Goal: Task Accomplishment & Management: Complete application form

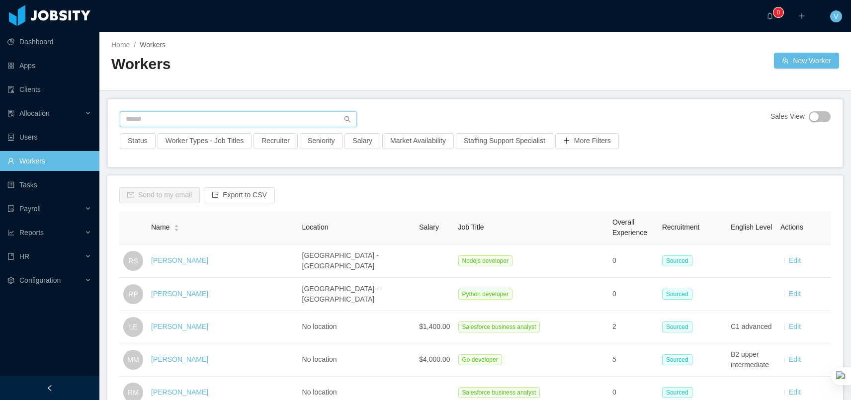
click at [215, 112] on input "text" at bounding box center [238, 119] width 237 height 16
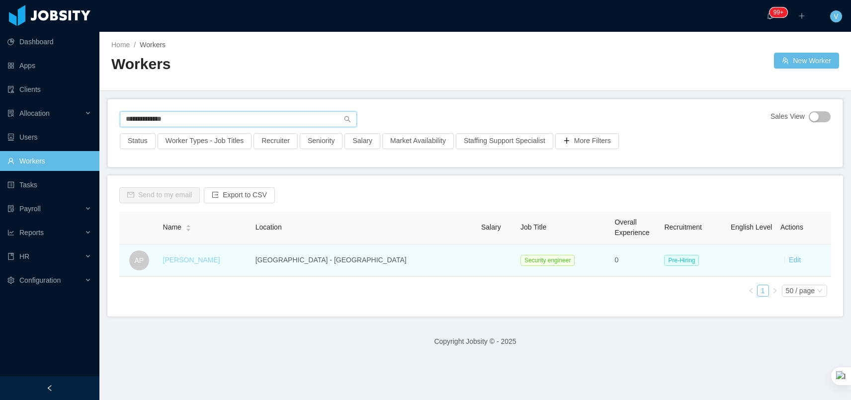
type input "**********"
click at [197, 258] on link "[PERSON_NAME]" at bounding box center [191, 260] width 57 height 8
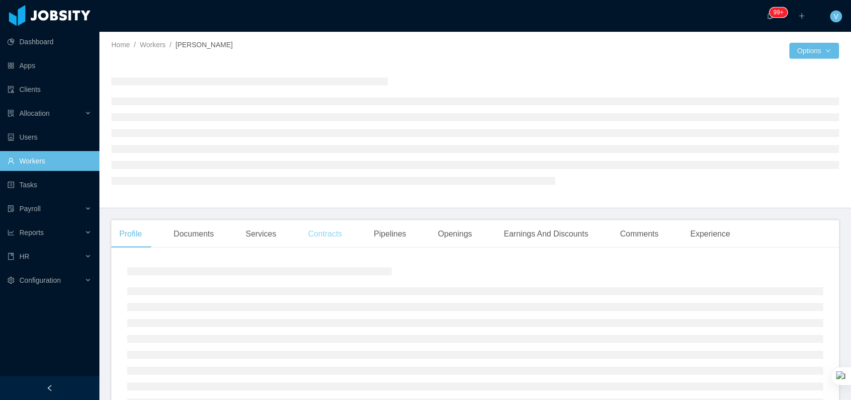
click at [328, 236] on div "Contracts" at bounding box center [325, 234] width 50 height 28
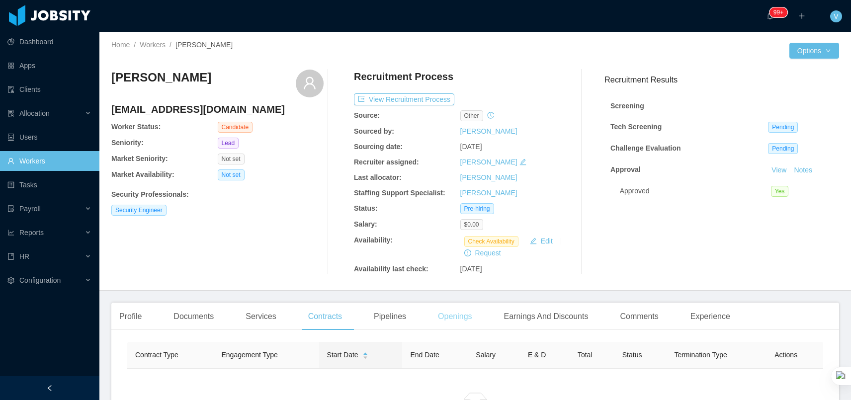
click at [446, 314] on div "Openings" at bounding box center [455, 317] width 50 height 28
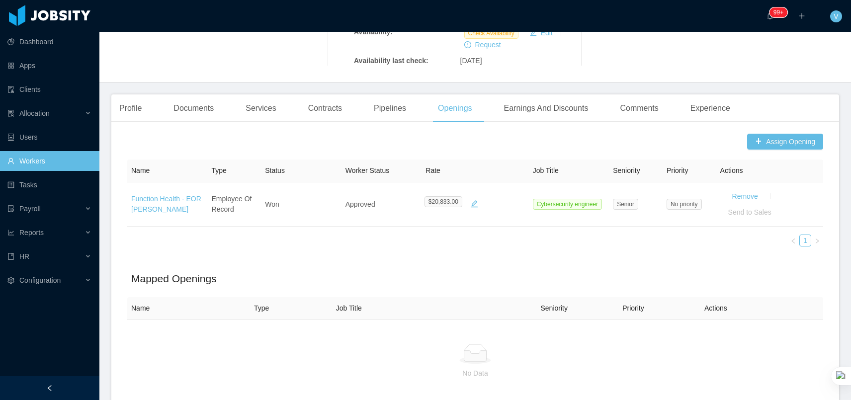
scroll to position [273, 0]
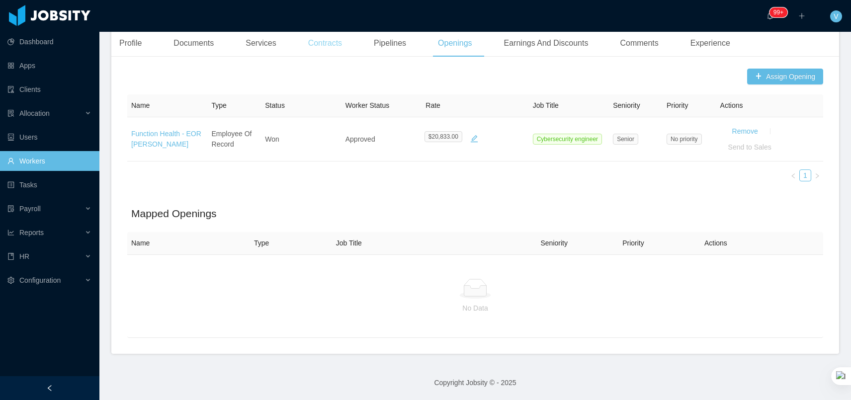
click at [310, 45] on div "Contracts" at bounding box center [325, 43] width 50 height 28
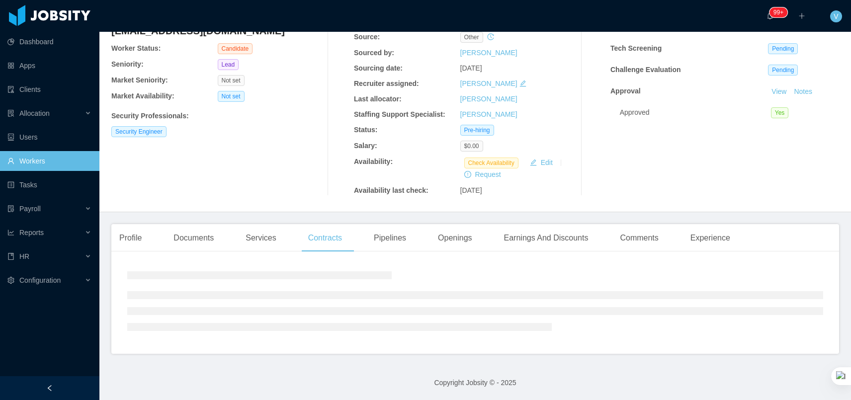
scroll to position [138, 0]
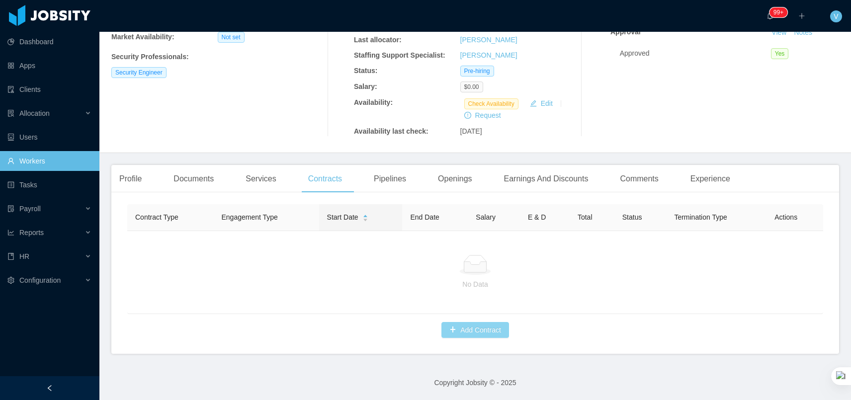
click at [475, 333] on button "Add Contract" at bounding box center [475, 330] width 68 height 16
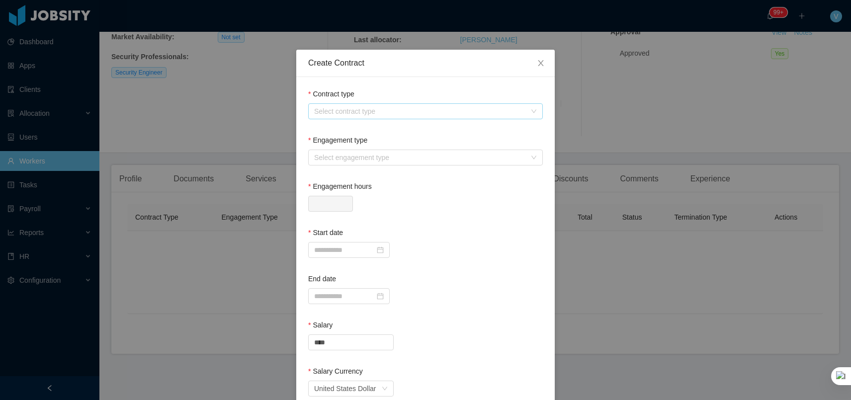
click at [356, 116] on div "Select contract type" at bounding box center [420, 111] width 212 height 10
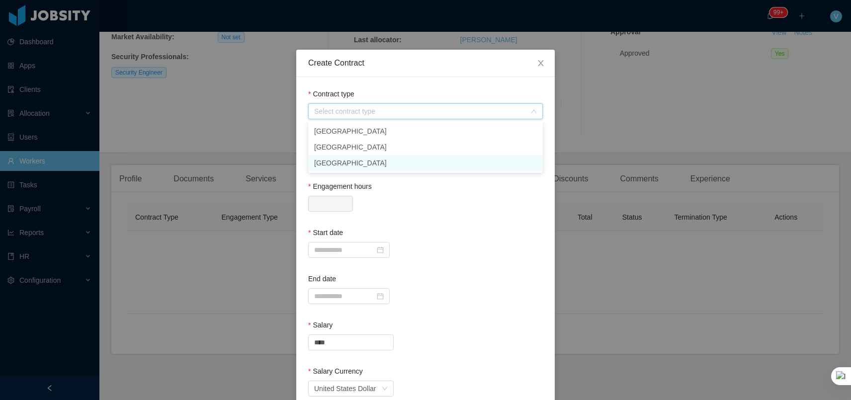
click at [338, 167] on li "[GEOGRAPHIC_DATA]" at bounding box center [425, 163] width 235 height 16
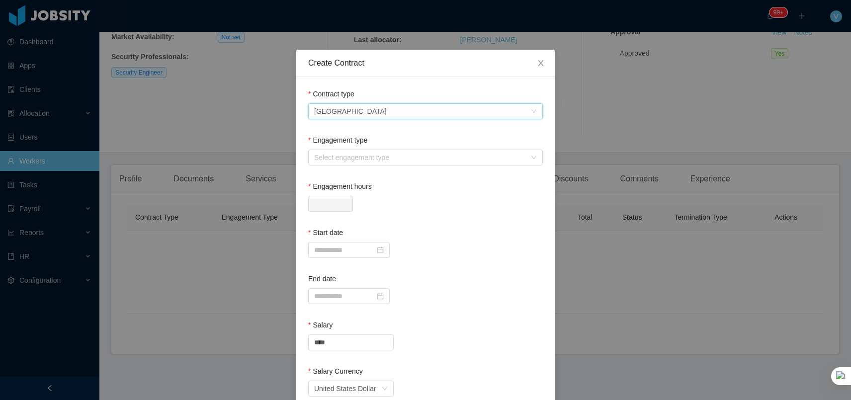
click at [362, 140] on label "Engagement type" at bounding box center [337, 140] width 59 height 8
click at [360, 146] on div "Engagement type" at bounding box center [425, 142] width 235 height 14
click at [357, 156] on div "Select engagement type" at bounding box center [420, 158] width 212 height 10
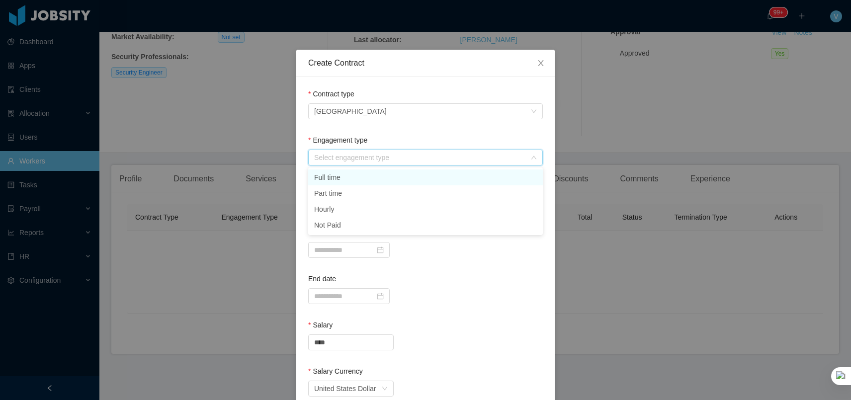
click at [330, 180] on li "Full time" at bounding box center [425, 177] width 235 height 16
type input "*"
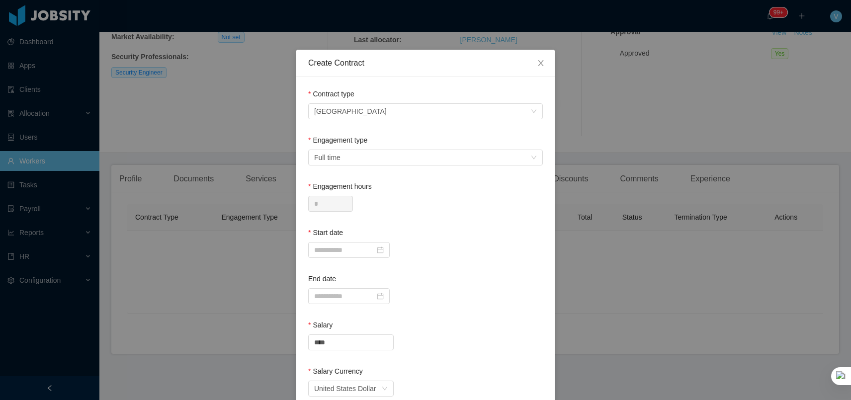
click at [444, 248] on div at bounding box center [425, 250] width 235 height 16
click at [351, 254] on input at bounding box center [348, 250] width 81 height 16
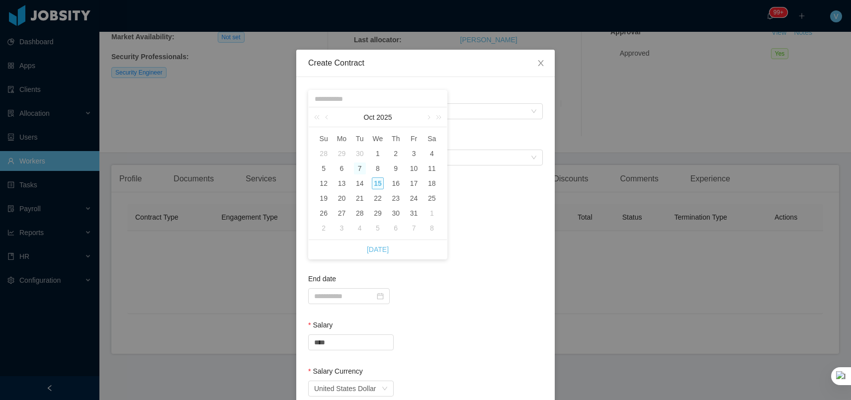
click at [362, 168] on div "7" at bounding box center [360, 168] width 12 height 12
type input "**********"
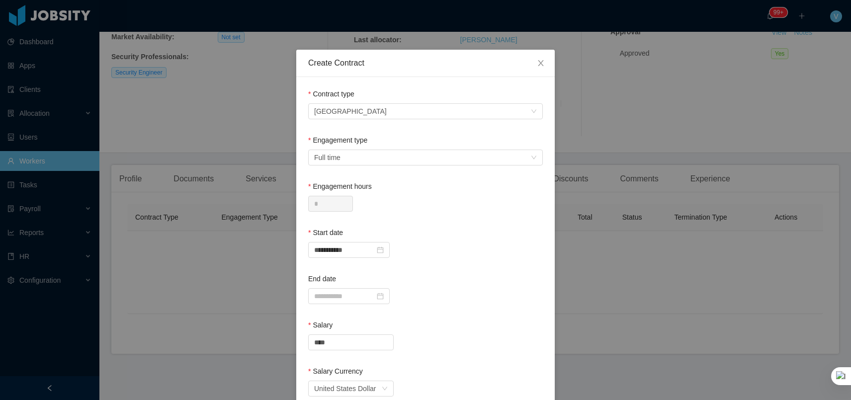
click at [447, 244] on div "**********" at bounding box center [425, 250] width 235 height 16
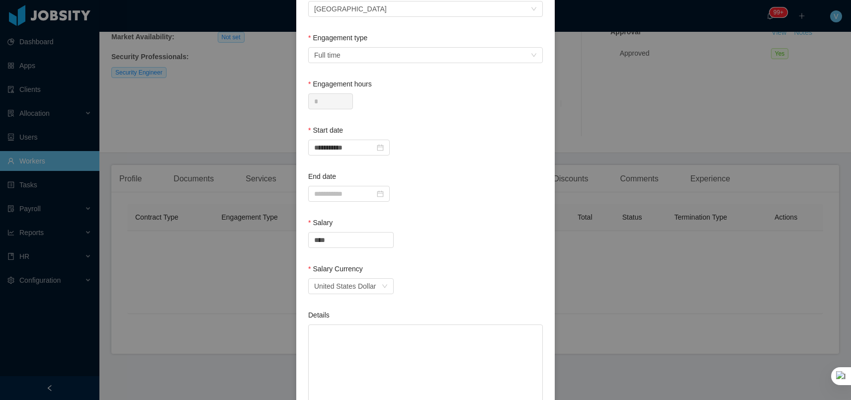
scroll to position [168, 0]
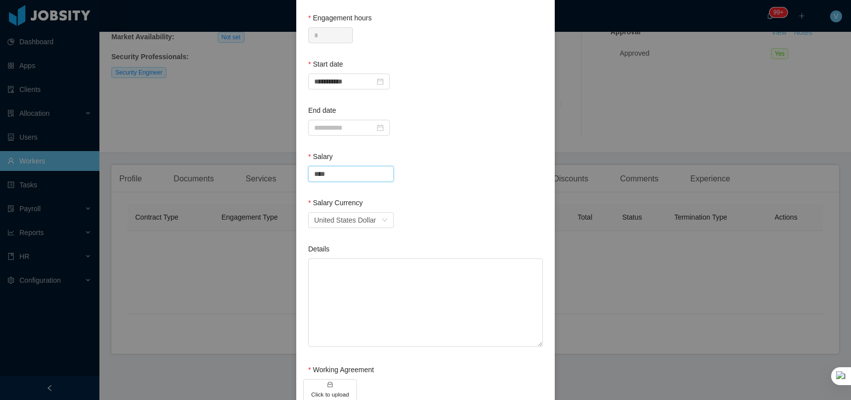
drag, startPoint x: 336, startPoint y: 176, endPoint x: 224, endPoint y: 177, distance: 112.8
click at [224, 177] on div "**********" at bounding box center [425, 200] width 851 height 400
click at [429, 157] on div "Salary" at bounding box center [425, 159] width 235 height 14
drag, startPoint x: 344, startPoint y: 169, endPoint x: 199, endPoint y: 166, distance: 145.1
click at [199, 166] on div "**********" at bounding box center [425, 200] width 851 height 400
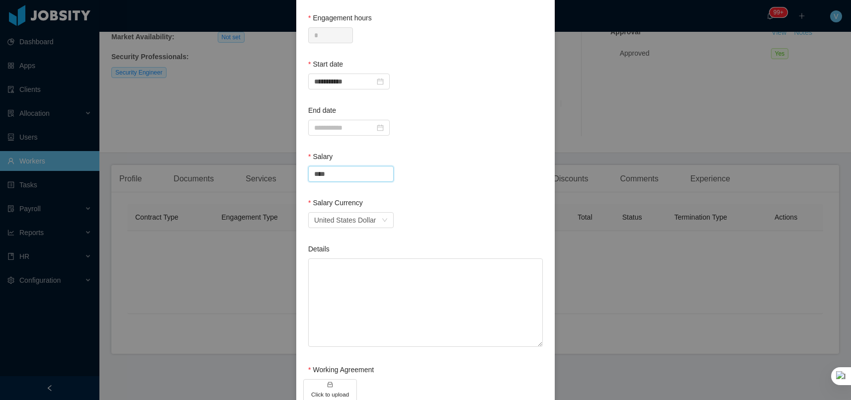
drag, startPoint x: 329, startPoint y: 174, endPoint x: 197, endPoint y: 174, distance: 131.7
click at [197, 174] on div "**********" at bounding box center [425, 200] width 851 height 400
paste input "****"
type input "********"
click at [450, 224] on div "Currency United States Dollar" at bounding box center [425, 220] width 235 height 16
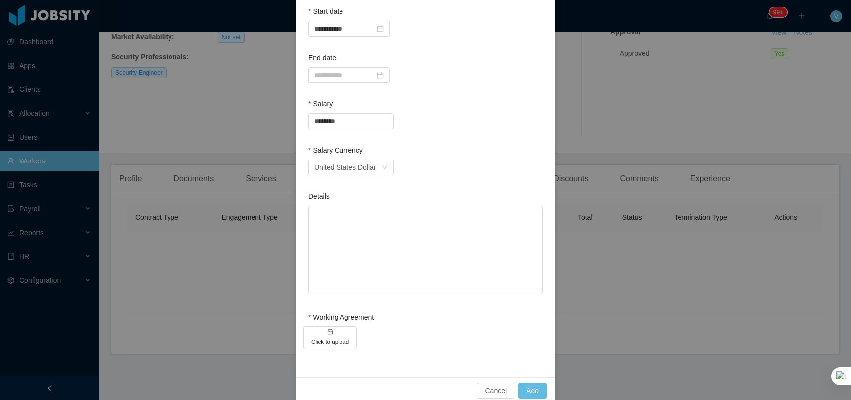
scroll to position [237, 0]
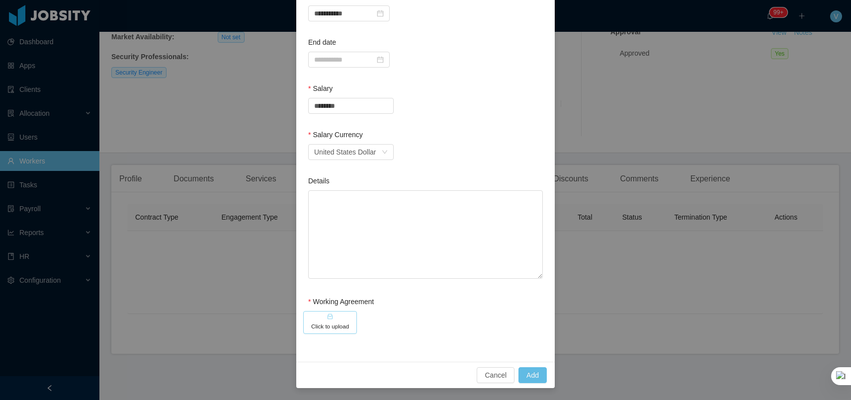
click at [348, 322] on h5 "Click to upload" at bounding box center [330, 326] width 38 height 8
click at [337, 325] on h5 "Click to upload" at bounding box center [330, 326] width 38 height 8
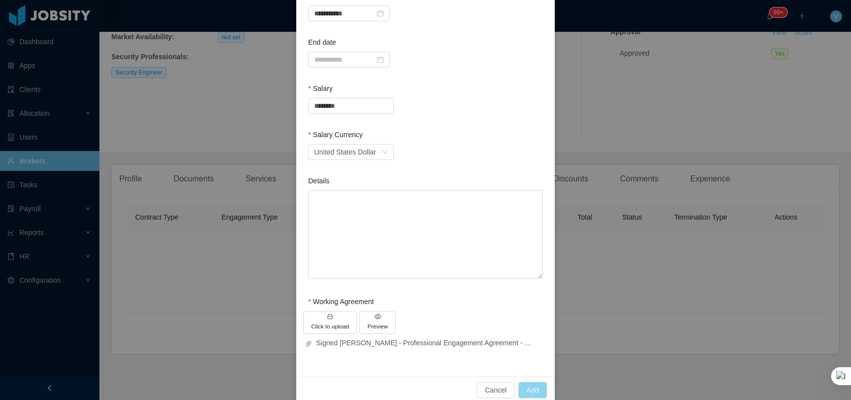
click at [529, 388] on button "Add" at bounding box center [532, 390] width 28 height 16
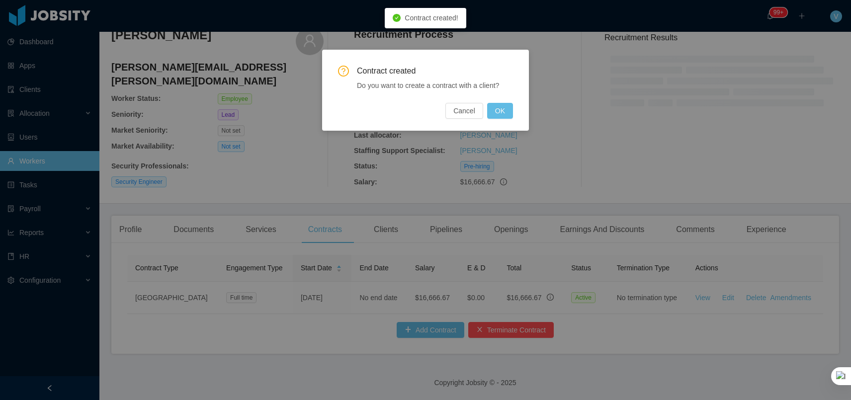
scroll to position [42, 0]
click at [496, 108] on button "OK" at bounding box center [500, 111] width 26 height 16
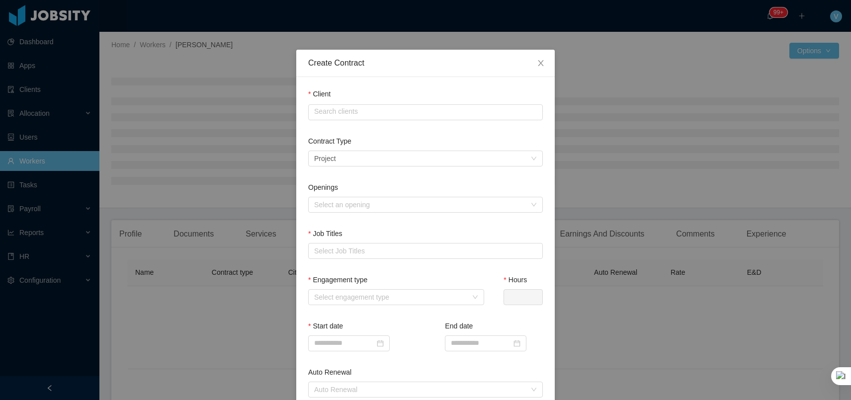
click at [356, 120] on div "Client Search clients" at bounding box center [425, 106] width 235 height 35
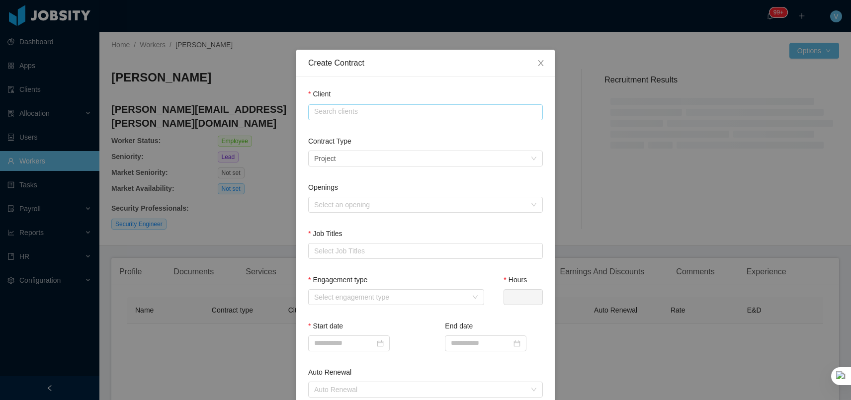
click at [357, 108] on input "text" at bounding box center [425, 112] width 235 height 16
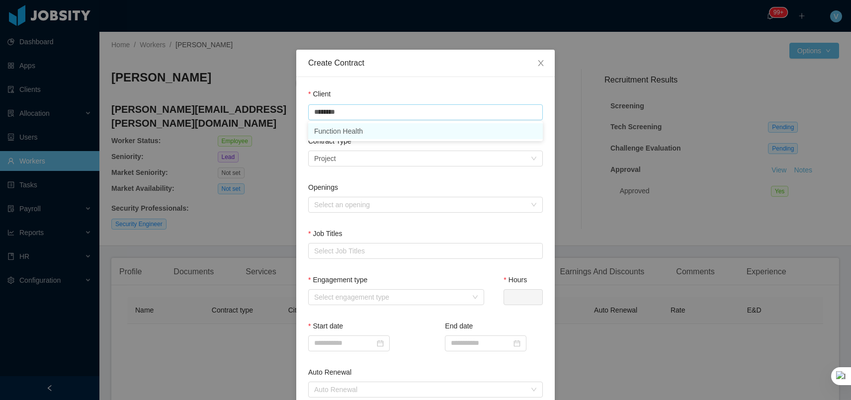
click at [342, 131] on li "Function Health" at bounding box center [425, 131] width 235 height 16
click at [338, 201] on div "Select an opening" at bounding box center [420, 205] width 212 height 10
type input "**********"
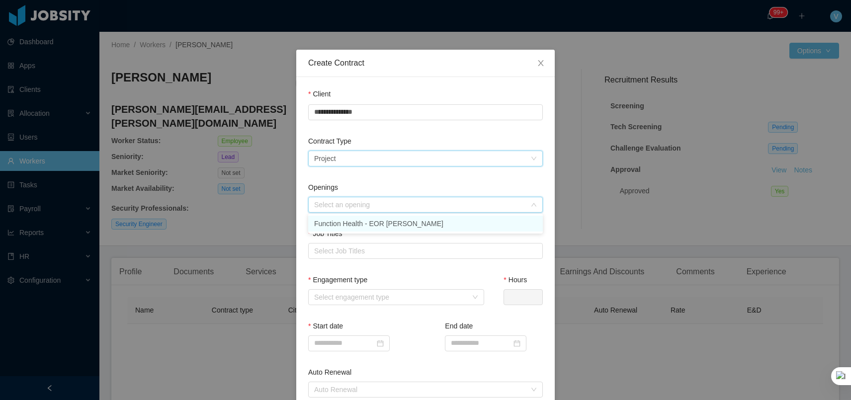
click at [334, 164] on div "Project" at bounding box center [325, 158] width 22 height 15
click at [343, 223] on li "Employee of record" at bounding box center [425, 225] width 235 height 16
click at [355, 215] on div "Openings Select an opening" at bounding box center [425, 199] width 235 height 34
click at [355, 200] on div "Select an opening" at bounding box center [420, 205] width 212 height 10
click at [349, 223] on li "Function Health - EOR [PERSON_NAME]" at bounding box center [425, 224] width 235 height 16
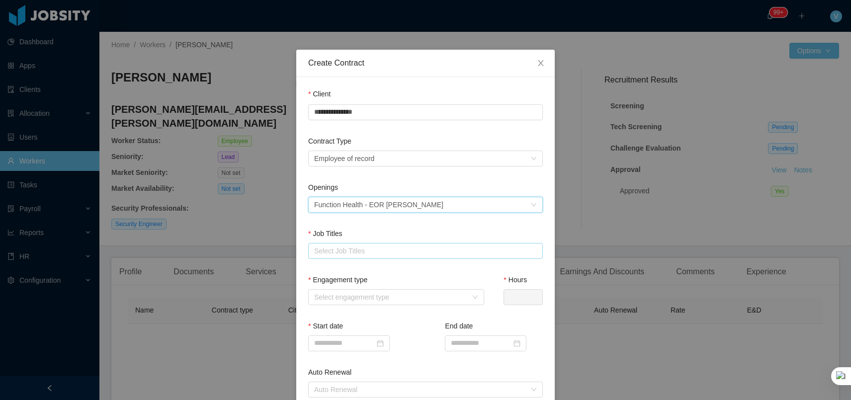
click at [348, 247] on div "Select Job Titles" at bounding box center [423, 251] width 218 height 10
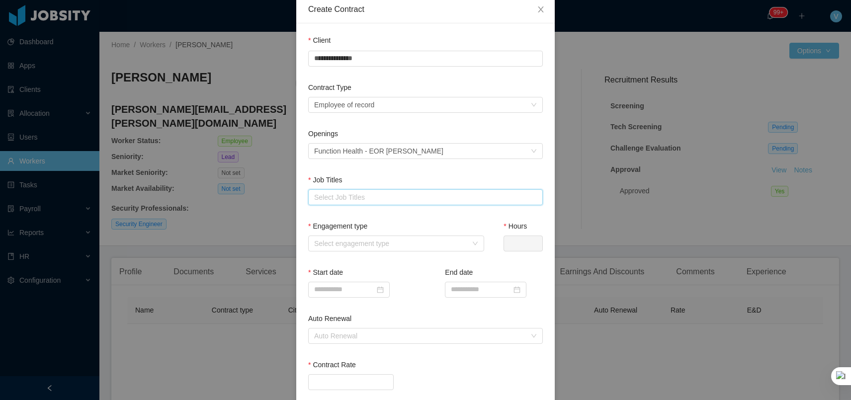
scroll to position [54, 0]
click at [365, 193] on div "Select Job Titles" at bounding box center [423, 197] width 218 height 10
type input "*****"
click at [368, 217] on li "Cybersecurity Engineer" at bounding box center [425, 216] width 235 height 16
click at [376, 261] on div "Engagement type Select engagement type" at bounding box center [396, 244] width 176 height 46
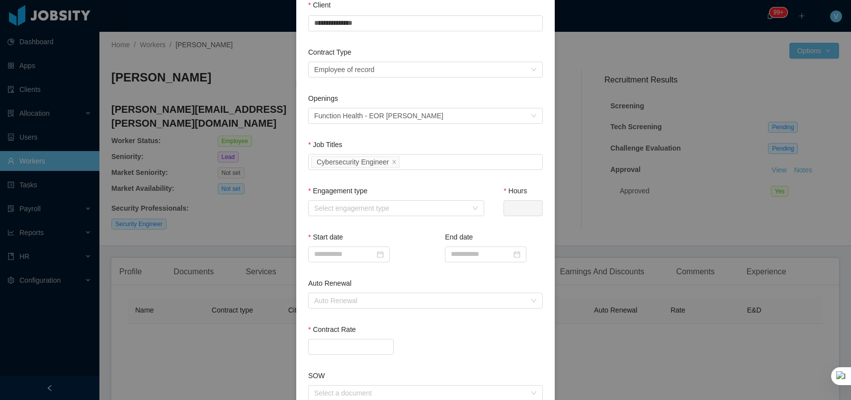
scroll to position [92, 0]
click at [352, 251] on input at bounding box center [348, 251] width 81 height 16
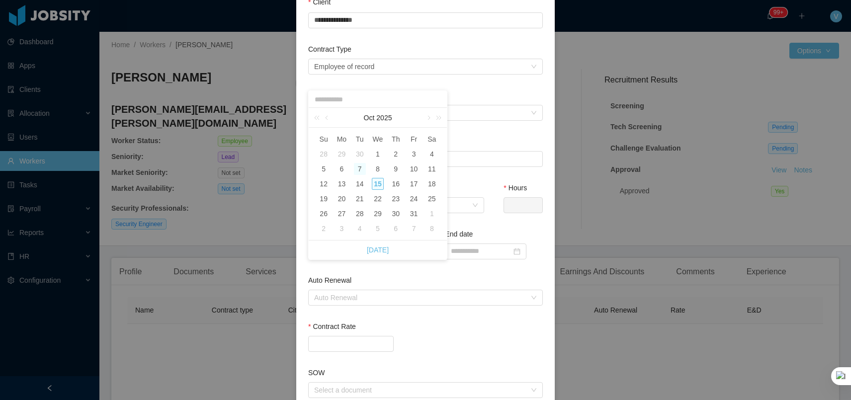
click at [358, 167] on div "7" at bounding box center [360, 169] width 12 height 12
type input "**********"
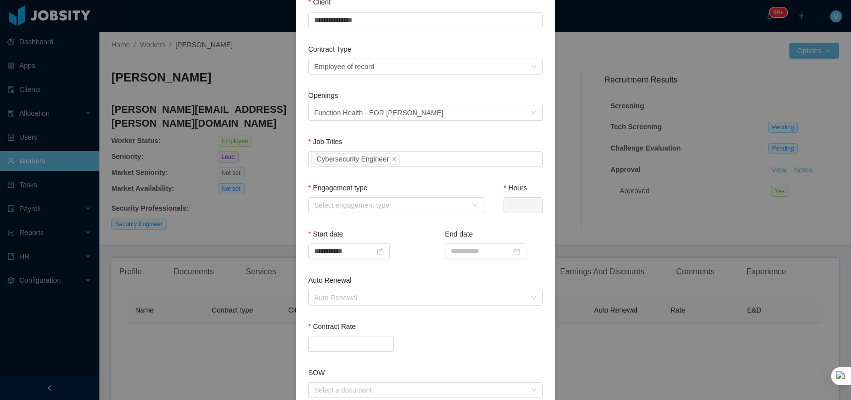
click at [397, 281] on div "Auto Renewal" at bounding box center [425, 282] width 235 height 14
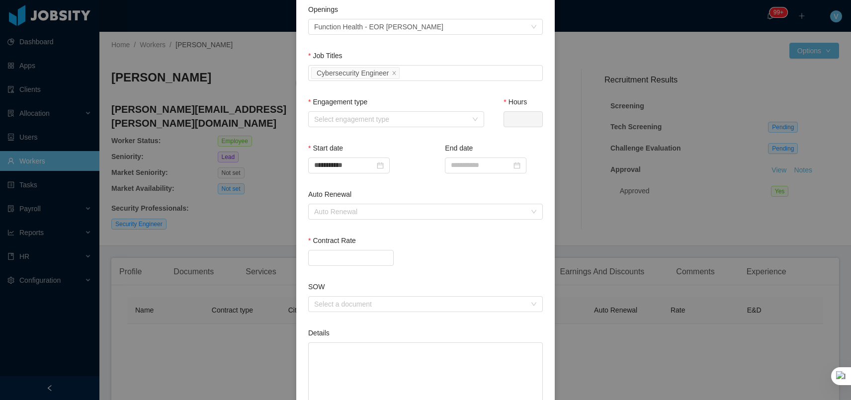
scroll to position [221, 0]
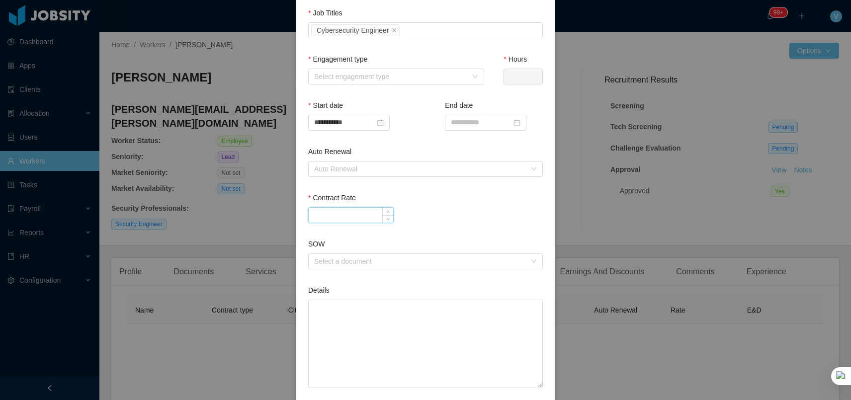
click at [345, 218] on input "Contract Rate" at bounding box center [351, 215] width 84 height 15
paste input "********"
type input "********"
click at [420, 218] on div "********" at bounding box center [425, 215] width 235 height 16
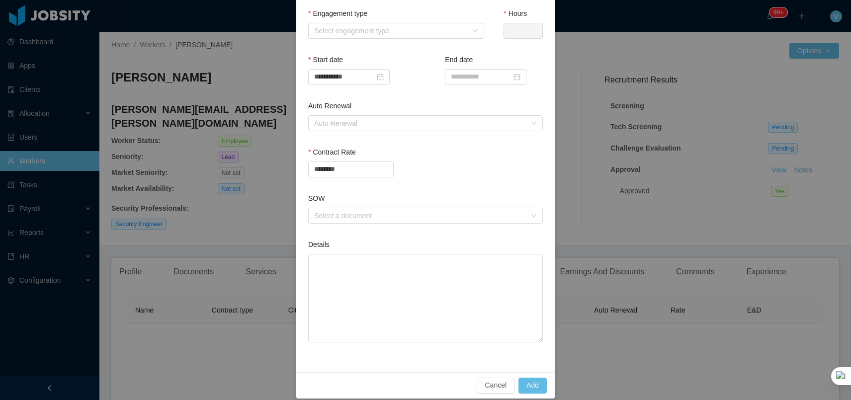
scroll to position [276, 0]
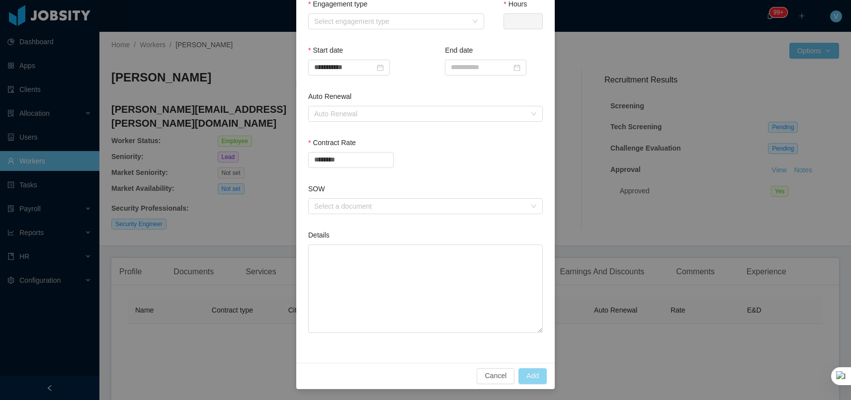
click at [530, 377] on button "Add" at bounding box center [532, 376] width 28 height 16
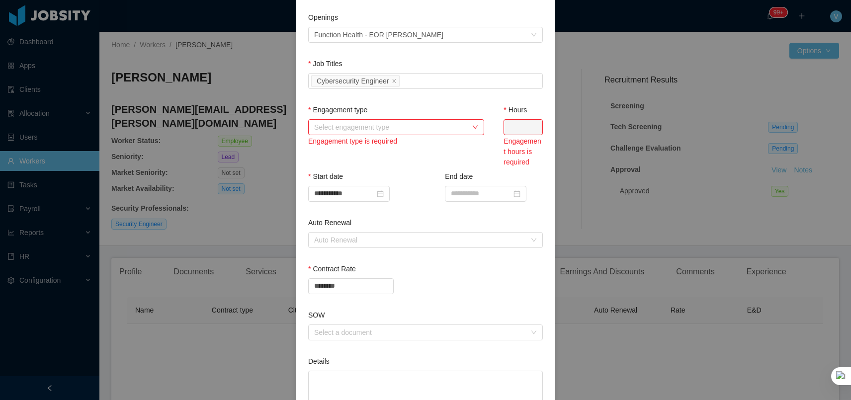
scroll to position [120, 0]
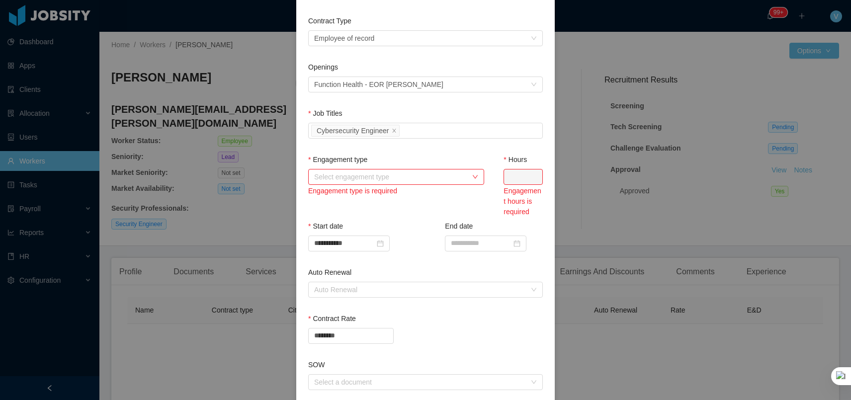
click at [412, 176] on div "Select engagement type" at bounding box center [390, 177] width 153 height 10
click at [341, 199] on li "Full time" at bounding box center [396, 195] width 176 height 16
type input "*"
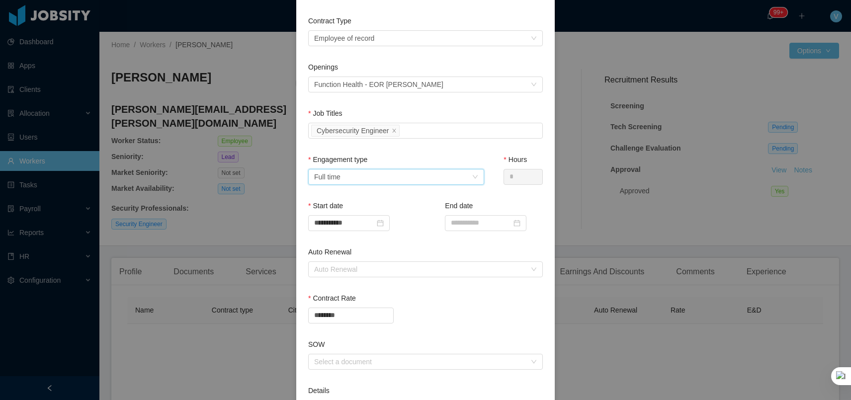
scroll to position [276, 0]
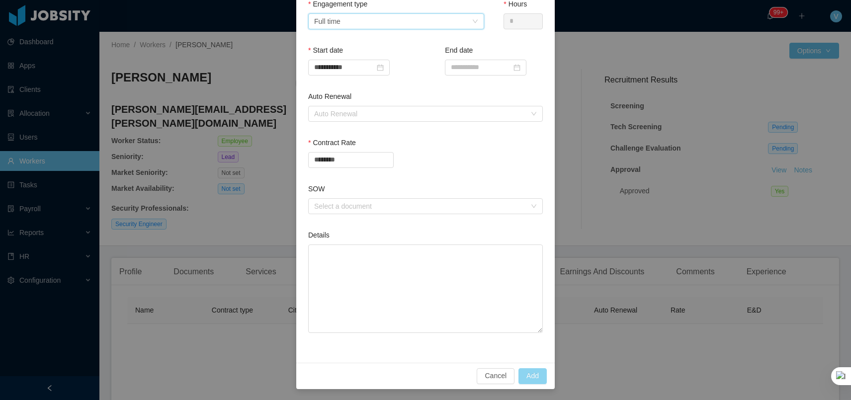
click at [534, 377] on button "Add" at bounding box center [532, 376] width 28 height 16
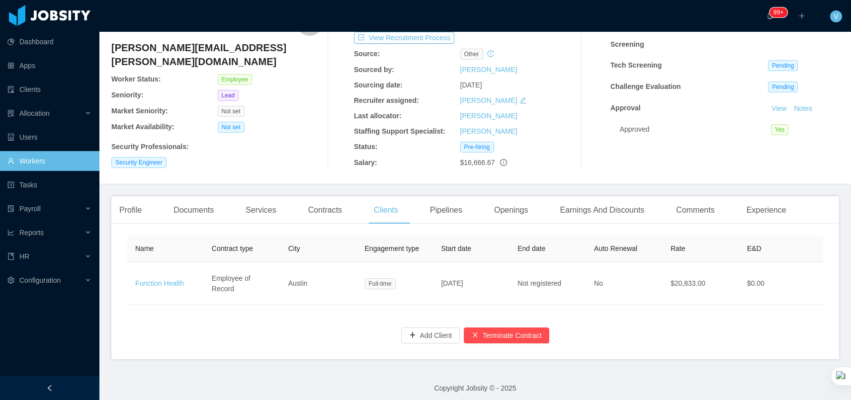
scroll to position [67, 0]
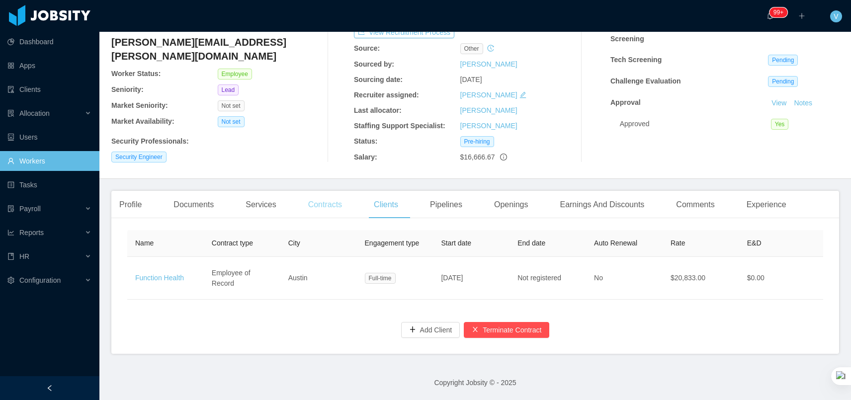
click at [335, 218] on div "Contracts" at bounding box center [325, 205] width 50 height 28
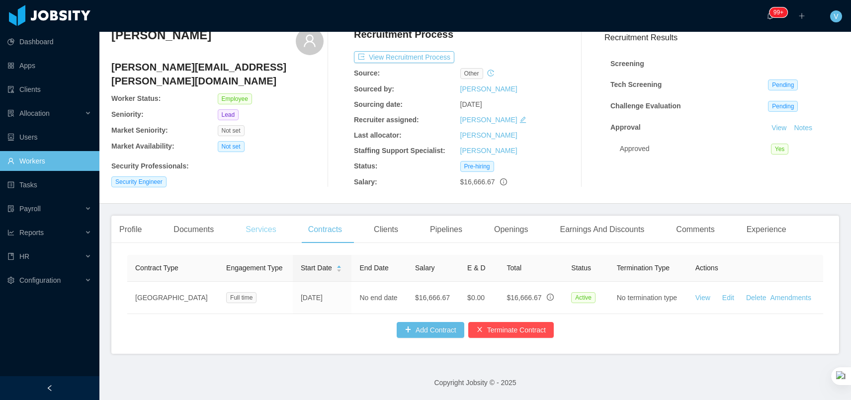
click at [261, 240] on div "Services" at bounding box center [261, 230] width 46 height 28
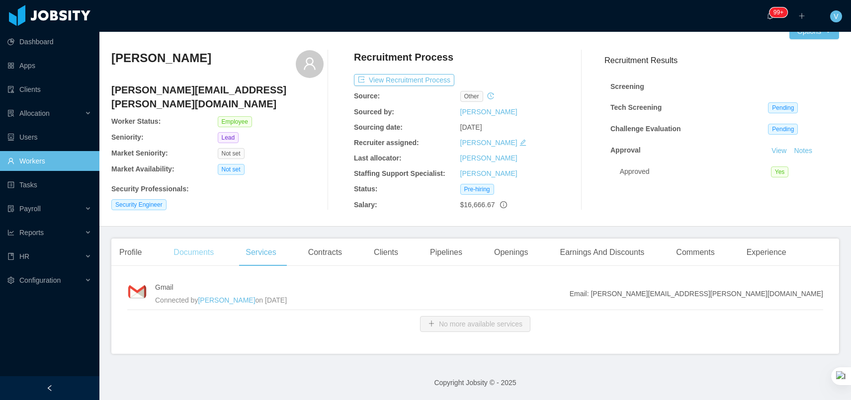
click at [208, 241] on div "Documents" at bounding box center [193, 253] width 56 height 28
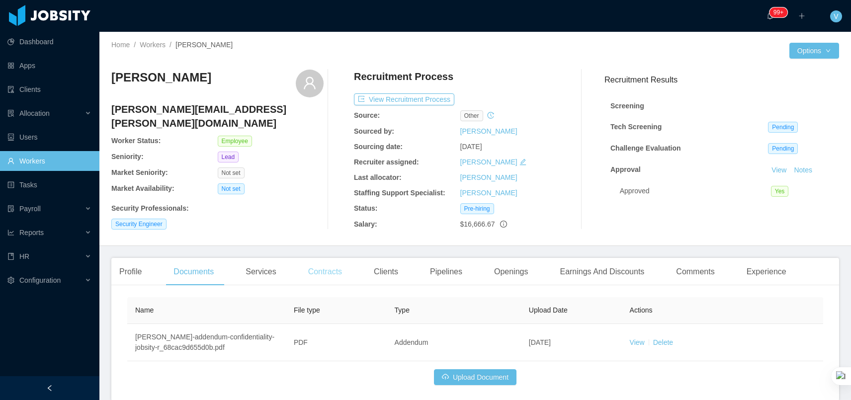
click at [314, 257] on main "Home / Workers / [PERSON_NAME] / Options [PERSON_NAME] [PERSON_NAME][EMAIL_ADDR…" at bounding box center [474, 216] width 751 height 368
click at [316, 274] on div "Contracts" at bounding box center [325, 272] width 50 height 28
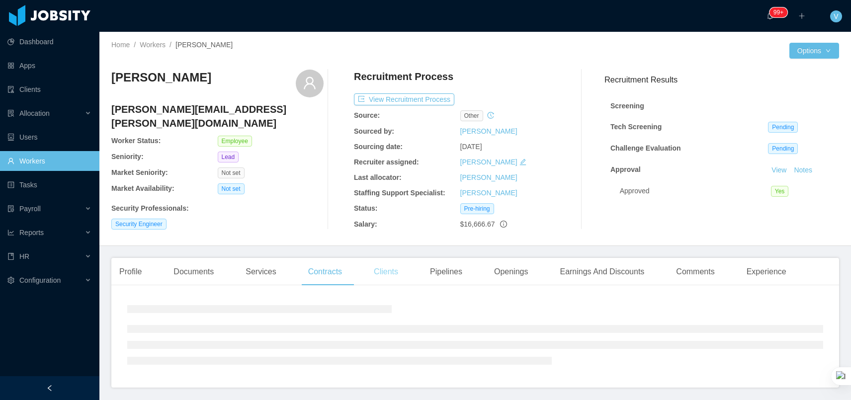
scroll to position [42, 0]
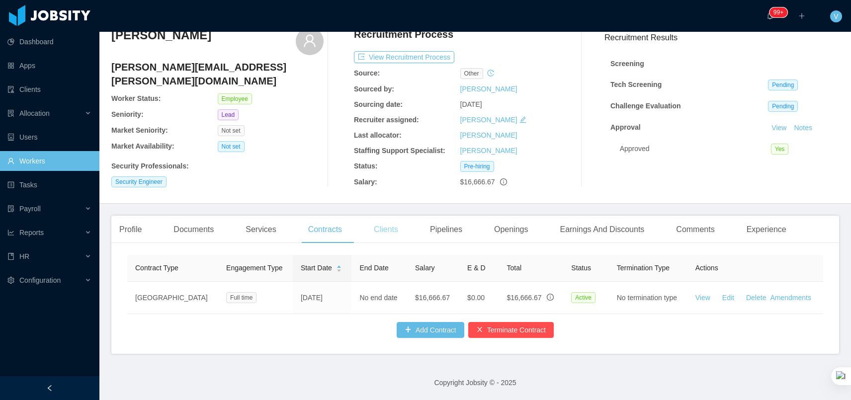
click at [399, 235] on div "Clients" at bounding box center [386, 230] width 40 height 28
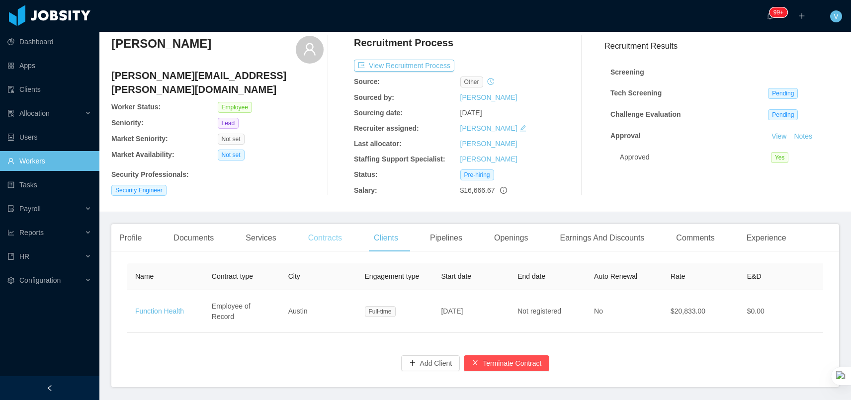
click at [336, 242] on div "Contracts" at bounding box center [325, 238] width 50 height 28
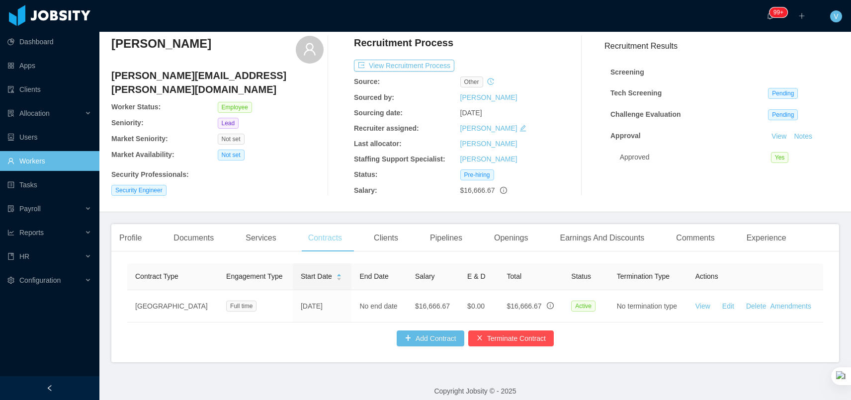
scroll to position [42, 0]
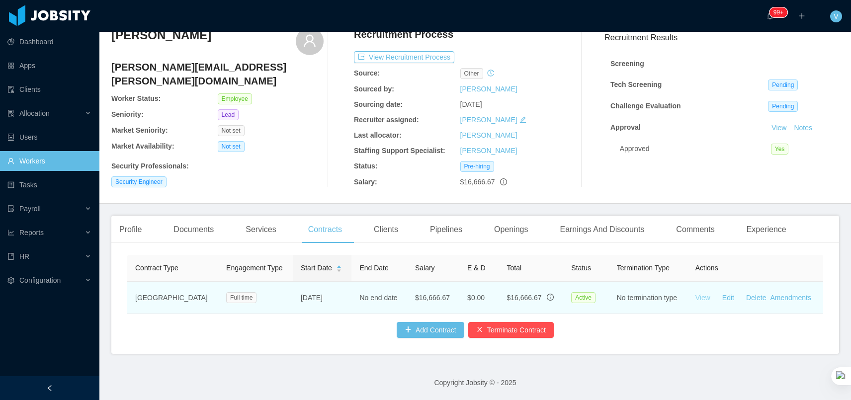
click at [698, 298] on link "View" at bounding box center [702, 298] width 15 height 8
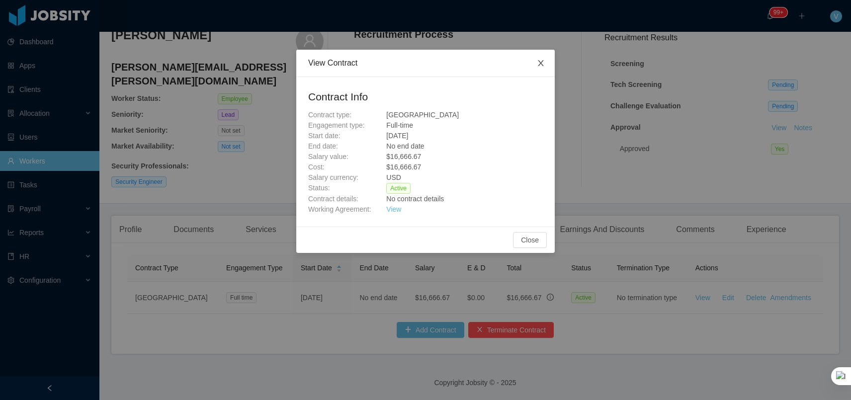
click at [537, 63] on icon "icon: close" at bounding box center [541, 63] width 8 height 8
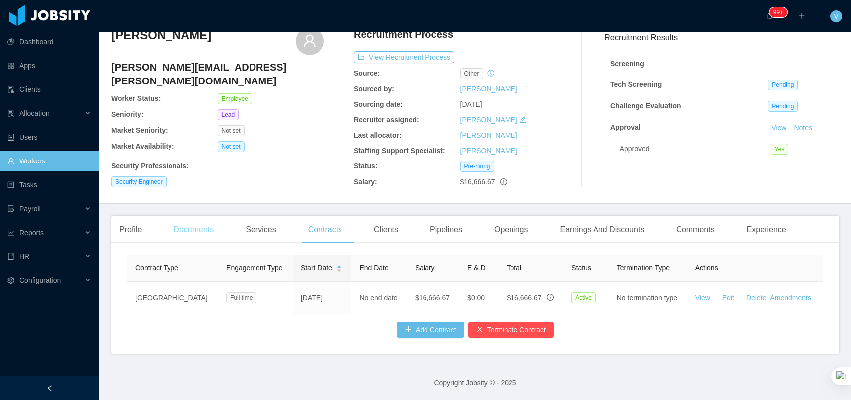
click at [191, 227] on div "Documents" at bounding box center [193, 230] width 56 height 28
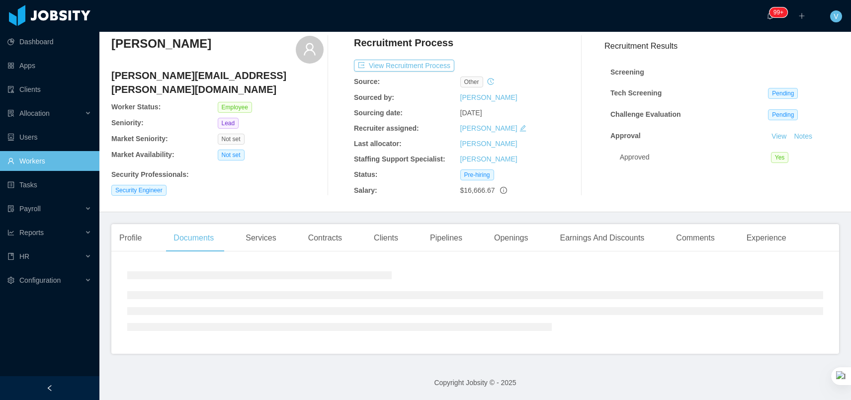
scroll to position [42, 0]
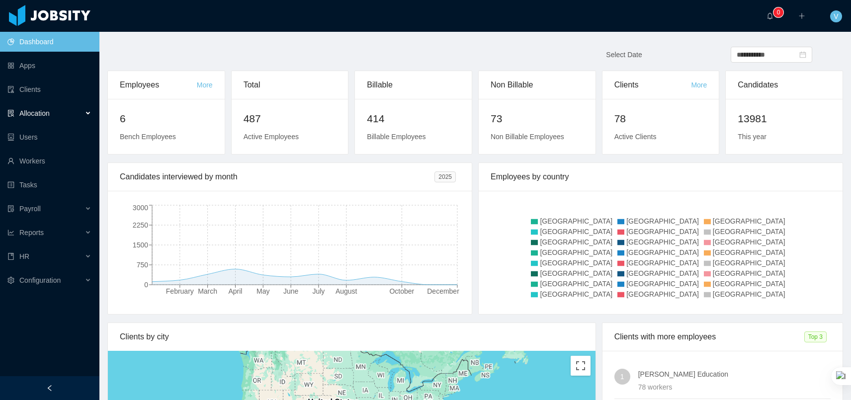
click at [60, 116] on div "Allocation" at bounding box center [49, 113] width 99 height 20
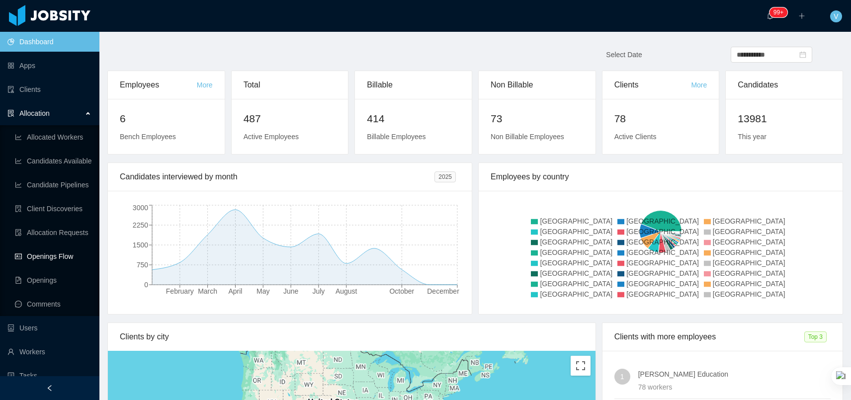
click at [64, 258] on link "Openings Flow" at bounding box center [53, 256] width 77 height 20
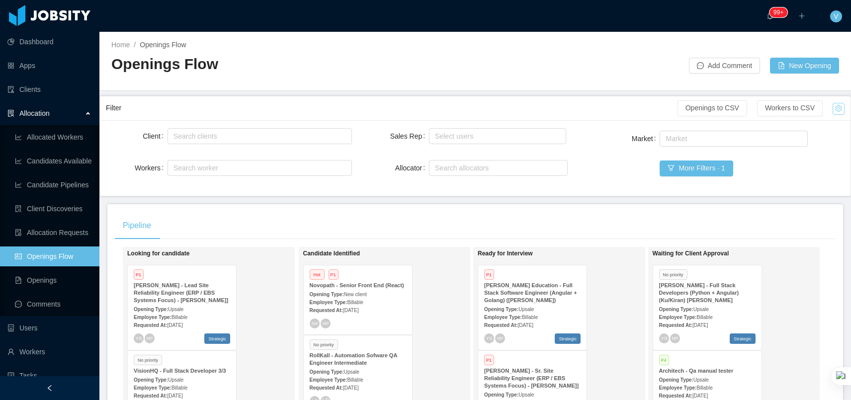
click at [837, 104] on button "button" at bounding box center [838, 109] width 12 height 12
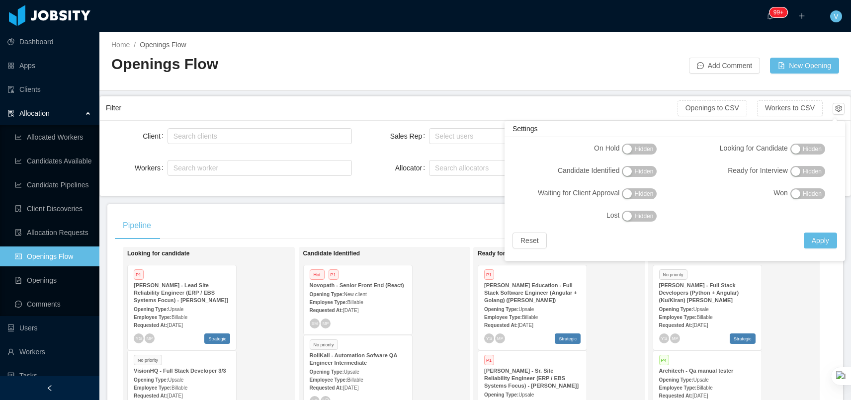
click at [812, 195] on span "Hidden" at bounding box center [812, 194] width 19 height 10
click at [815, 237] on button "Apply" at bounding box center [819, 241] width 33 height 16
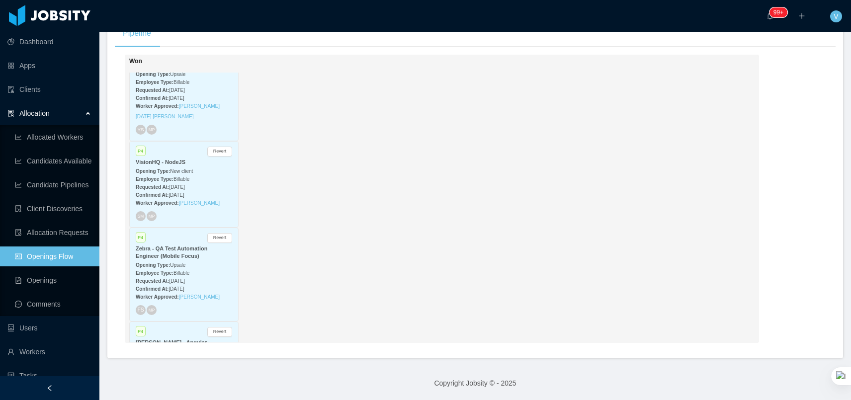
scroll to position [2054, 0]
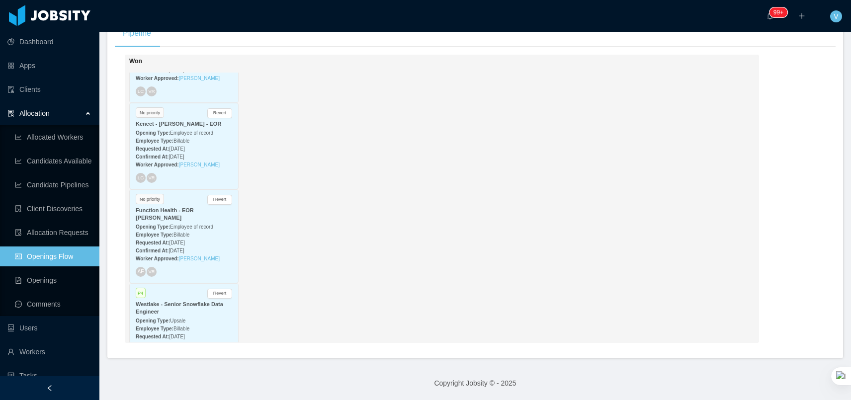
click at [178, 240] on span "Sep 15th, 2025" at bounding box center [176, 242] width 15 height 5
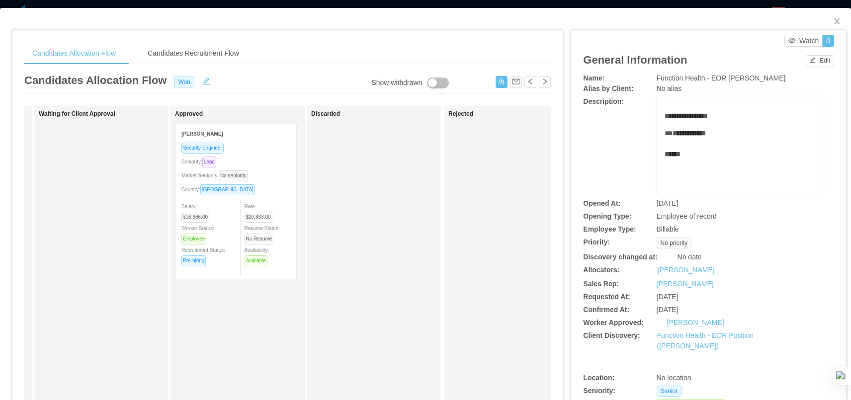
scroll to position [0, 450]
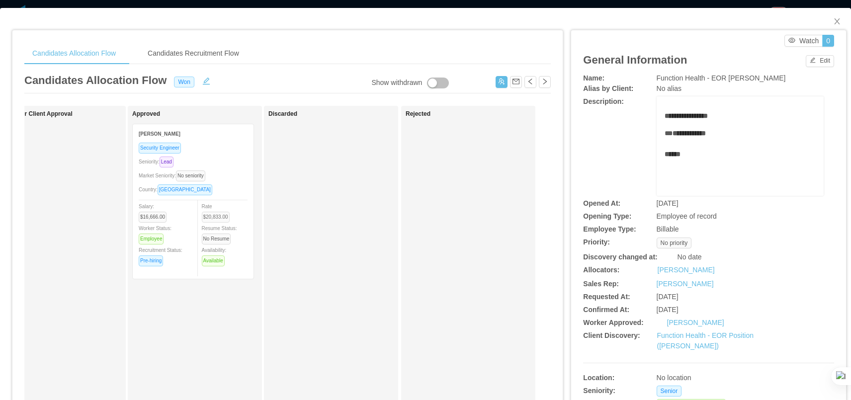
click at [211, 221] on span "$20,833.00" at bounding box center [216, 217] width 28 height 11
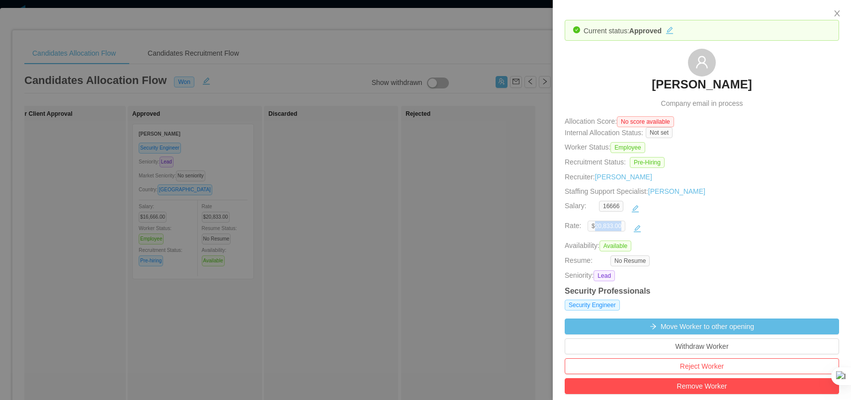
drag, startPoint x: 625, startPoint y: 226, endPoint x: 595, endPoint y: 226, distance: 29.3
click at [595, 226] on span "$20,833.00" at bounding box center [606, 226] width 38 height 11
copy span "20,833.00"
click at [465, 189] on div at bounding box center [425, 200] width 851 height 400
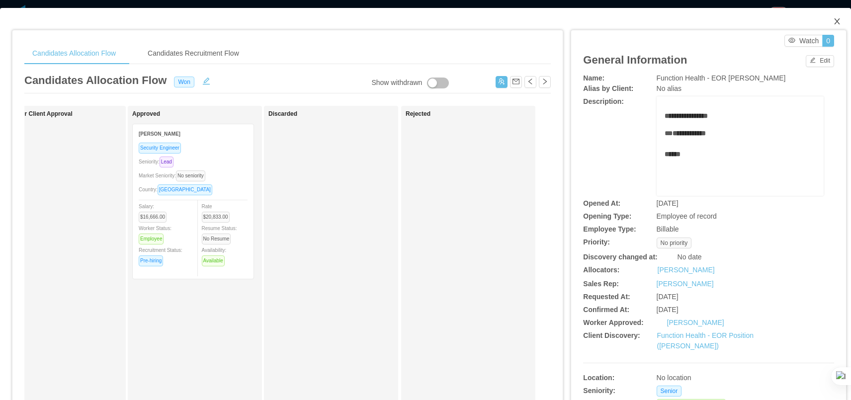
click at [833, 18] on icon "icon: close" at bounding box center [837, 21] width 8 height 8
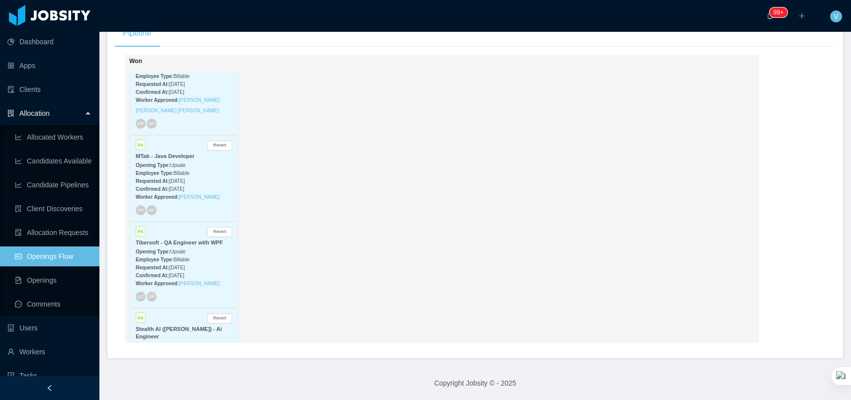
scroll to position [1528, 0]
